Goal: Use online tool/utility: Use online tool/utility

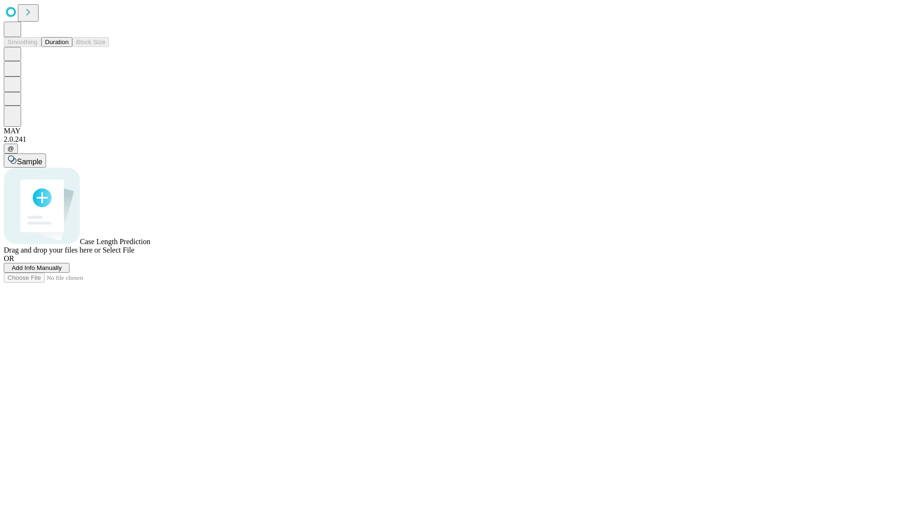
click at [62, 272] on span "Add Info Manually" at bounding box center [37, 267] width 50 height 7
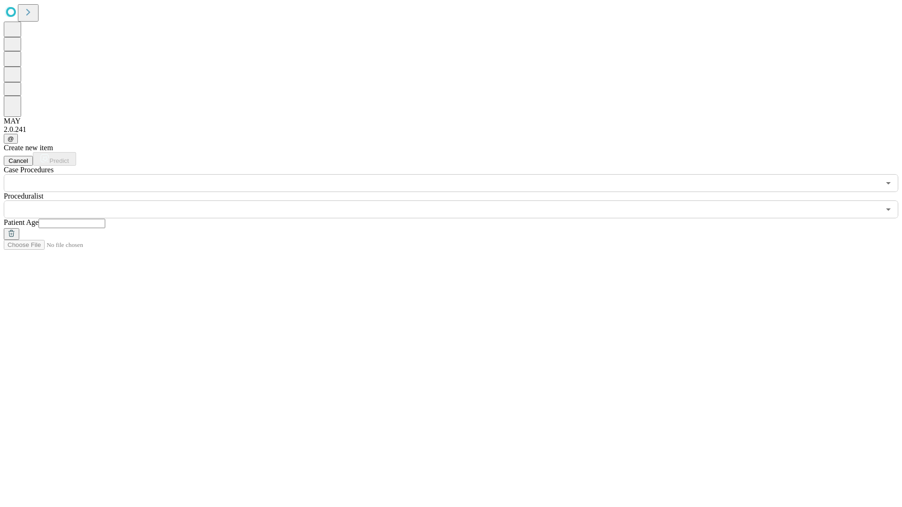
click at [105, 219] on input "text" at bounding box center [72, 223] width 67 height 9
type input "**"
click at [458, 201] on input "text" at bounding box center [442, 210] width 876 height 18
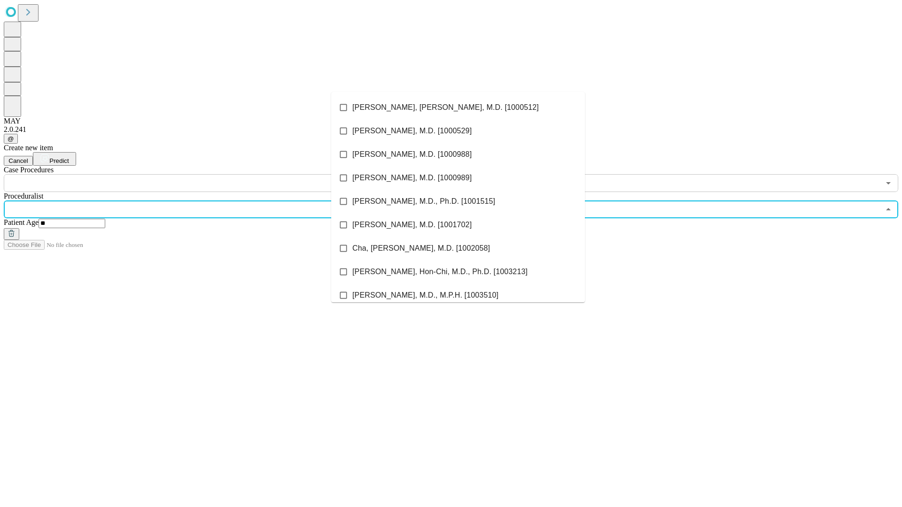
click at [458, 108] on li "[PERSON_NAME], [PERSON_NAME], M.D. [1000512]" at bounding box center [458, 107] width 254 height 23
click at [197, 174] on input "text" at bounding box center [442, 183] width 876 height 18
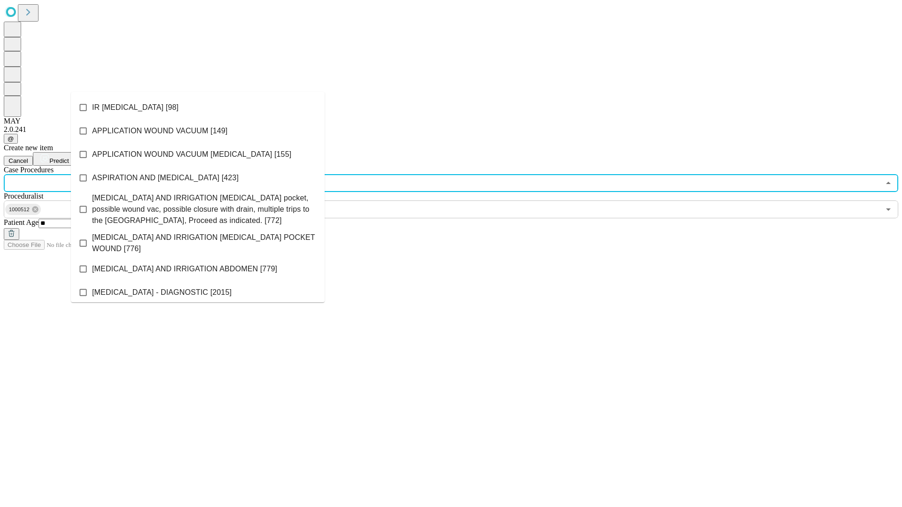
click at [198, 108] on li "IR [MEDICAL_DATA] [98]" at bounding box center [198, 107] width 254 height 23
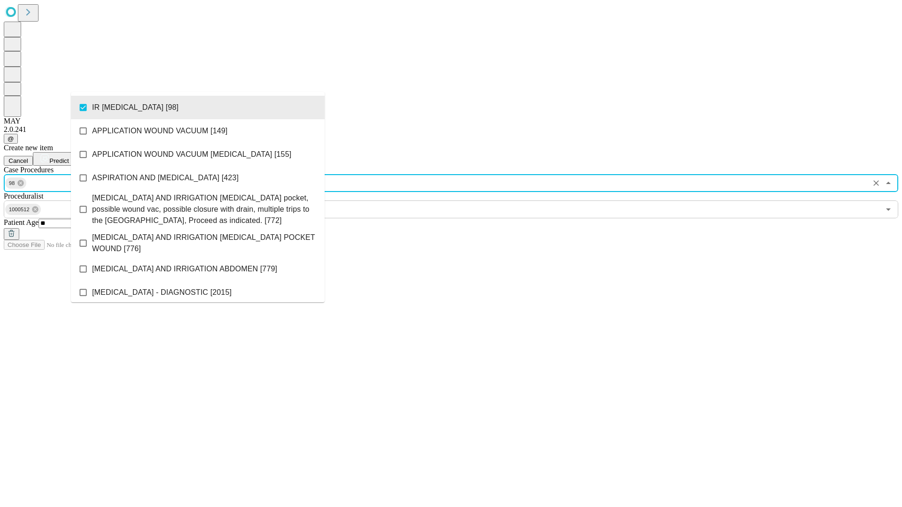
click at [69, 157] on span "Predict" at bounding box center [58, 160] width 19 height 7
